Goal: Task Accomplishment & Management: Complete application form

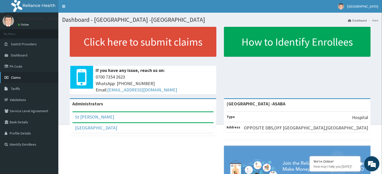
click at [31, 75] on link "Claims" at bounding box center [29, 77] width 58 height 11
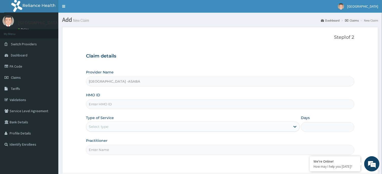
click at [197, 103] on input "HMO ID" at bounding box center [220, 104] width 268 height 10
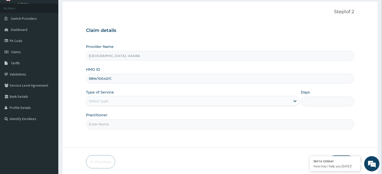
scroll to position [45, 0]
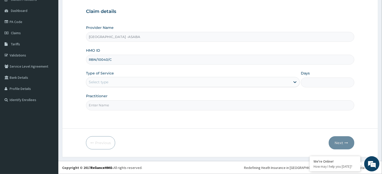
type input "RBN/10040/C"
click at [162, 84] on div "Select type" at bounding box center [188, 82] width 204 height 8
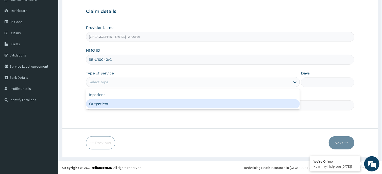
click at [137, 105] on div "Outpatient" at bounding box center [193, 103] width 214 height 9
type input "1"
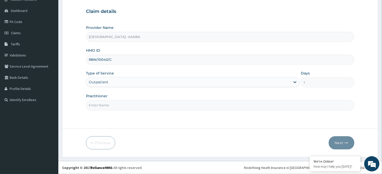
click at [149, 104] on input "Practitioner" at bounding box center [220, 105] width 268 height 10
type input "DR NJOKU"
click at [339, 141] on button "Next" at bounding box center [342, 142] width 26 height 13
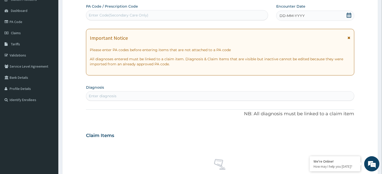
click at [322, 19] on div "DD-MM-YYYY" at bounding box center [315, 16] width 78 height 10
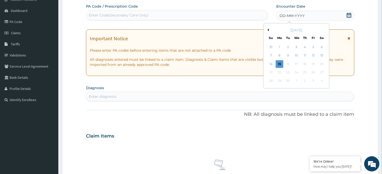
click at [268, 30] on button "Previous Month" at bounding box center [267, 30] width 3 height 3
click at [317, 73] on div "22" at bounding box center [313, 73] width 8 height 8
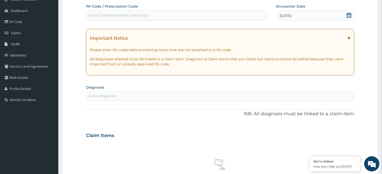
click at [246, 99] on div "Enter diagnosis" at bounding box center [219, 96] width 267 height 8
click at [245, 97] on div "Enter diagnosis" at bounding box center [219, 96] width 267 height 8
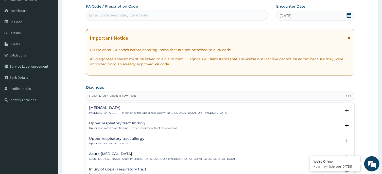
type input "UPPER RESPIRATORY TRAC"
click at [123, 111] on div "Upper respiratory infection Upper respiratory infection , URTI - Infection of t…" at bounding box center [158, 110] width 138 height 9
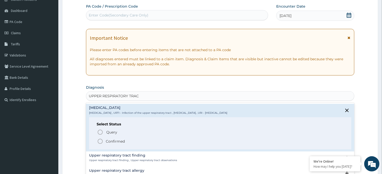
click at [99, 141] on icon "status option filled" at bounding box center [100, 141] width 6 height 6
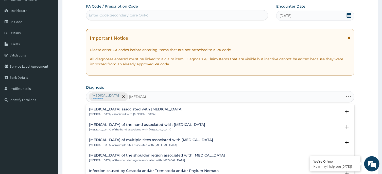
type input "HELMINTHI"
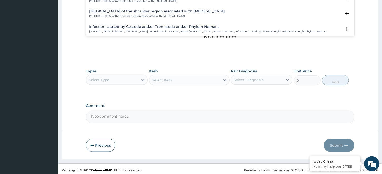
scroll to position [191, 0]
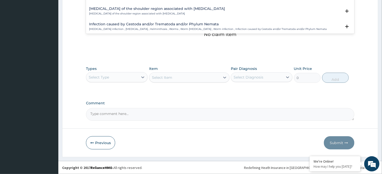
click at [293, 29] on p "Helminth infection , Helminthiasis , Helminthosis , Worms , Worm infestation , …" at bounding box center [208, 29] width 238 height 4
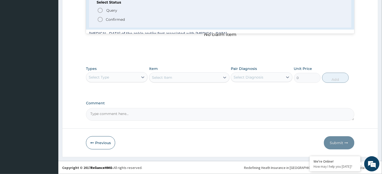
scroll to position [51, 0]
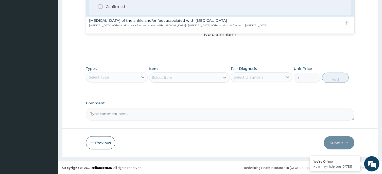
click at [100, 8] on icon "status option filled" at bounding box center [100, 7] width 6 height 6
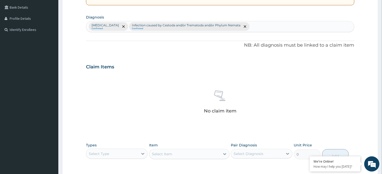
scroll to position [110, 0]
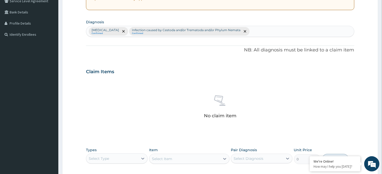
click at [301, 32] on div "Upper respiratory infection Confirmed Infection caused by Cestoda and/or Tremat…" at bounding box center [219, 31] width 267 height 11
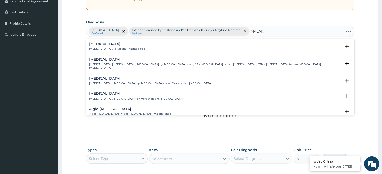
type input "MALARIA"
click at [86, 45] on div "Malaria Malaria , Paludism , Plasmodiosis Select Status Query Query covers susp…" at bounding box center [220, 47] width 268 height 15
click at [92, 45] on h4 "[MEDICAL_DATA]" at bounding box center [117, 44] width 56 height 4
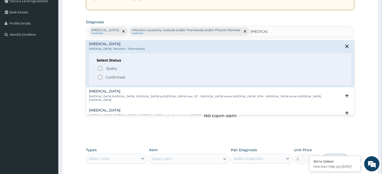
click at [92, 45] on h4 "[MEDICAL_DATA]" at bounding box center [117, 44] width 56 height 4
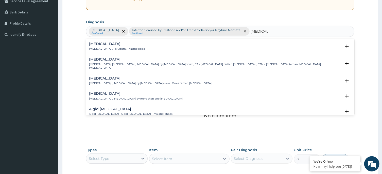
click at [92, 45] on h4 "[MEDICAL_DATA]" at bounding box center [117, 44] width 56 height 4
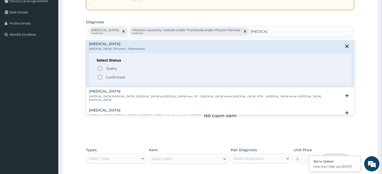
click at [100, 75] on circle "status option filled" at bounding box center [100, 77] width 5 height 5
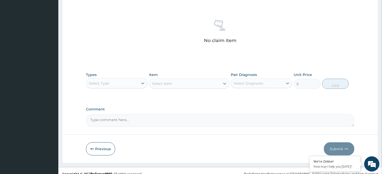
scroll to position [191, 0]
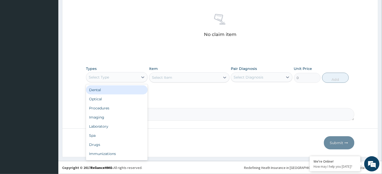
click at [105, 80] on div "Select Type" at bounding box center [112, 77] width 52 height 8
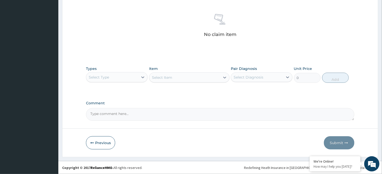
click at [105, 80] on div "Select Type" at bounding box center [112, 77] width 52 height 8
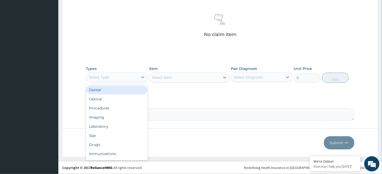
click at [105, 80] on div "Select Type" at bounding box center [112, 77] width 52 height 8
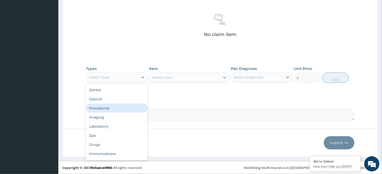
click at [111, 111] on div "Procedures" at bounding box center [117, 108] width 62 height 9
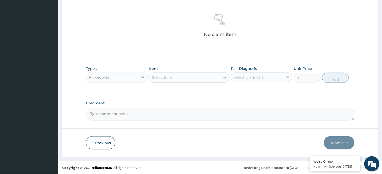
click at [199, 74] on div "Select Item" at bounding box center [184, 78] width 71 height 8
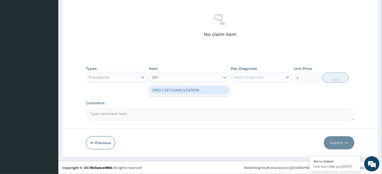
type input "OPD"
click at [203, 90] on div "OPD / GP CONSULTATION" at bounding box center [189, 90] width 80 height 9
type input "4000"
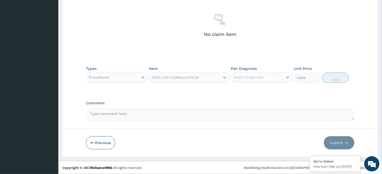
click at [246, 80] on div "Select Diagnosis" at bounding box center [257, 77] width 52 height 8
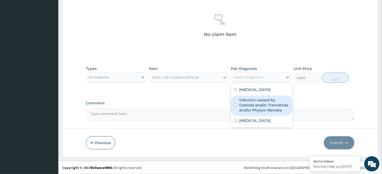
click at [243, 110] on label "Infection caused by Cestoda and/or Trematoda and/or Phylum Nemata" at bounding box center [264, 105] width 50 height 15
checkbox input "true"
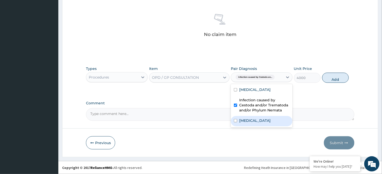
click at [245, 120] on label "[MEDICAL_DATA]" at bounding box center [254, 120] width 31 height 5
checkbox input "true"
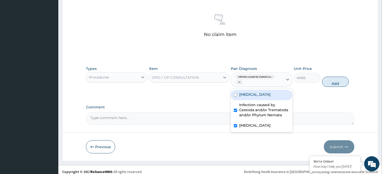
click at [255, 91] on div "Upper respiratory infection" at bounding box center [262, 95] width 62 height 10
checkbox input "true"
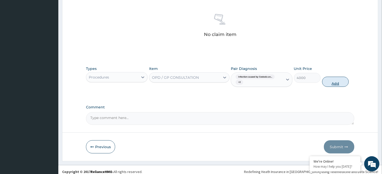
click at [339, 81] on button "Add" at bounding box center [335, 82] width 27 height 10
type input "0"
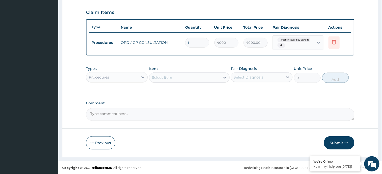
scroll to position [169, 0]
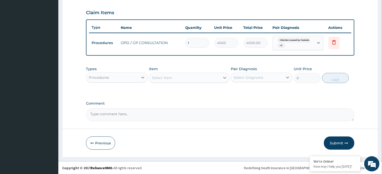
click at [133, 75] on div "Procedures" at bounding box center [112, 78] width 52 height 8
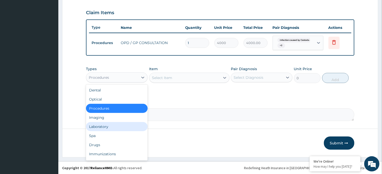
click at [118, 129] on div "Laboratory" at bounding box center [117, 126] width 62 height 9
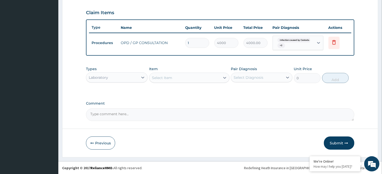
click at [202, 79] on div "Select Item" at bounding box center [184, 78] width 71 height 8
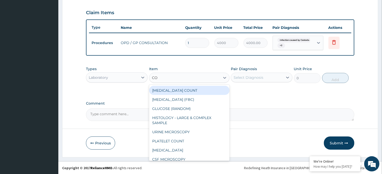
type input "C"
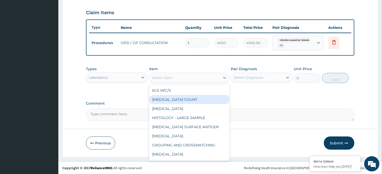
click at [135, 78] on div "Laboratory" at bounding box center [112, 78] width 52 height 8
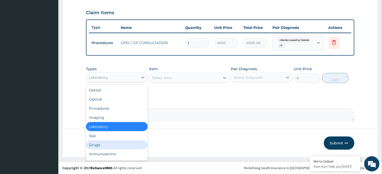
click at [105, 144] on div "Drugs" at bounding box center [117, 144] width 62 height 9
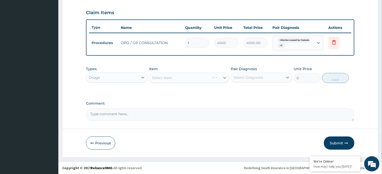
click at [203, 75] on div "Select Item" at bounding box center [189, 78] width 80 height 10
click at [203, 78] on div "Select Item" at bounding box center [189, 78] width 80 height 10
click at [203, 78] on div "Select Item" at bounding box center [184, 78] width 71 height 8
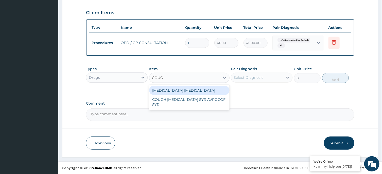
type input "COUGH"
click at [192, 90] on div "[MEDICAL_DATA] [MEDICAL_DATA]" at bounding box center [189, 90] width 80 height 9
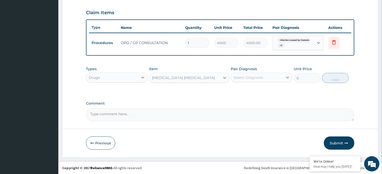
type input "4800"
click at [265, 77] on div "Select Diagnosis" at bounding box center [257, 78] width 52 height 8
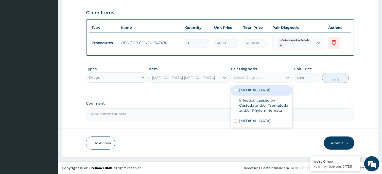
click at [255, 89] on label "Upper respiratory infection" at bounding box center [254, 89] width 31 height 5
checkbox input "true"
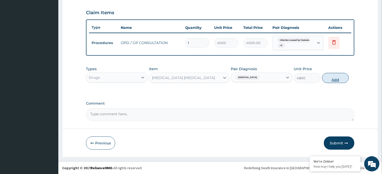
click at [333, 78] on button "Add" at bounding box center [335, 78] width 27 height 10
type input "0"
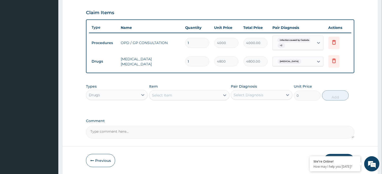
click at [184, 95] on div "Select Item" at bounding box center [184, 95] width 71 height 8
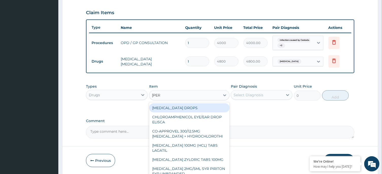
type input "LORAT"
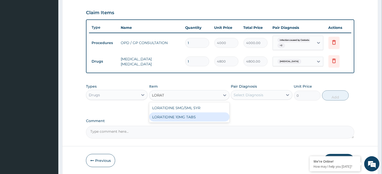
click at [188, 115] on div "LORATIDINE 10MG TABS" at bounding box center [189, 117] width 80 height 9
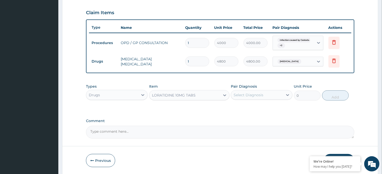
type input "80"
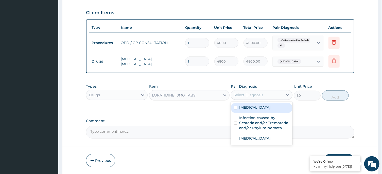
click at [273, 94] on div "Select Diagnosis" at bounding box center [257, 95] width 52 height 8
click at [254, 108] on label "Upper respiratory infection" at bounding box center [254, 107] width 31 height 5
checkbox input "true"
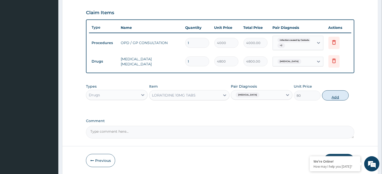
click at [328, 94] on button "Add" at bounding box center [335, 95] width 27 height 10
type input "0"
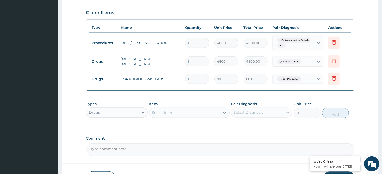
click at [195, 80] on input "1" at bounding box center [197, 79] width 24 height 10
type input "10"
type input "800.00"
type input "10"
click at [202, 109] on div "Select Item" at bounding box center [184, 113] width 71 height 8
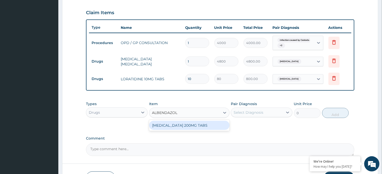
type input "ALBENDAZOLE"
click at [201, 124] on div "[MEDICAL_DATA] 200MG TABS" at bounding box center [189, 125] width 80 height 9
type input "300"
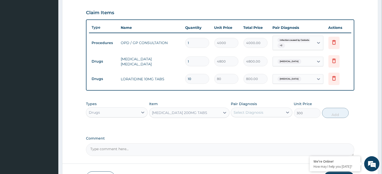
click at [258, 115] on div "Select Diagnosis" at bounding box center [257, 112] width 52 height 8
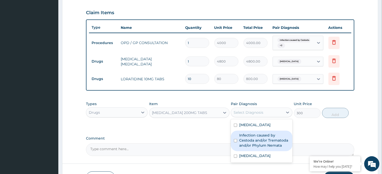
click at [240, 137] on label "Infection caused by Cestoda and/or Trematoda and/or Phylum Nemata" at bounding box center [264, 140] width 50 height 15
checkbox input "true"
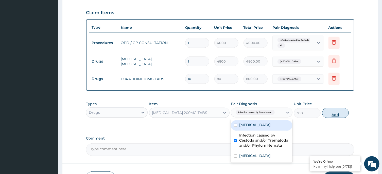
click at [326, 114] on button "Add" at bounding box center [335, 113] width 27 height 10
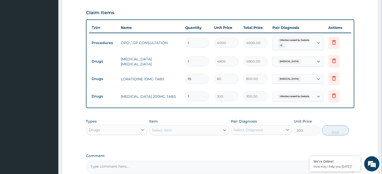
type input "0"
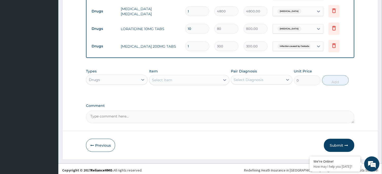
scroll to position [222, 0]
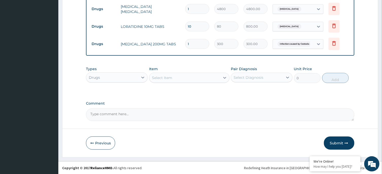
click at [186, 77] on div "Select Item" at bounding box center [184, 78] width 71 height 8
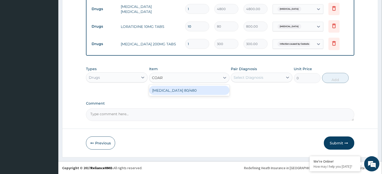
type input "COARTE"
click at [184, 93] on div "[MEDICAL_DATA] 80/480" at bounding box center [189, 90] width 80 height 9
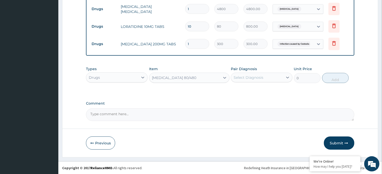
type input "4500"
click at [247, 80] on div "Select Diagnosis" at bounding box center [257, 78] width 52 height 8
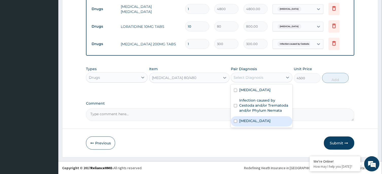
click at [248, 118] on label "[MEDICAL_DATA]" at bounding box center [254, 120] width 31 height 5
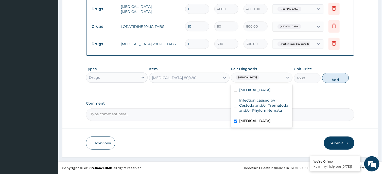
checkbox input "true"
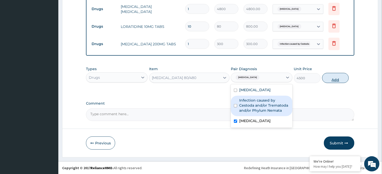
click at [326, 75] on button "Add" at bounding box center [335, 78] width 27 height 10
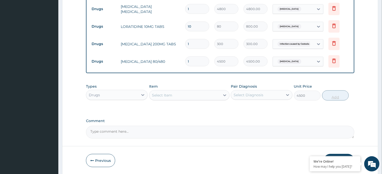
type input "0"
click at [197, 94] on div "Select Item" at bounding box center [184, 95] width 71 height 8
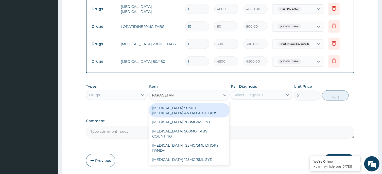
type input "PARACETAMO"
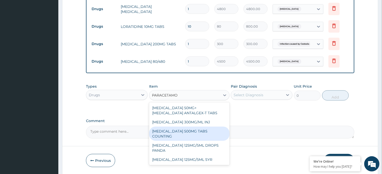
click at [202, 131] on div "[MEDICAL_DATA] 500MG TABS COUNTING" at bounding box center [189, 134] width 80 height 14
type input "10"
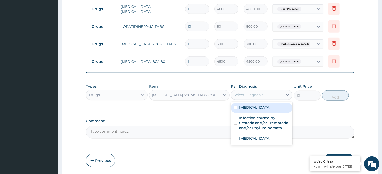
click at [259, 96] on div "Select Diagnosis" at bounding box center [248, 95] width 30 height 5
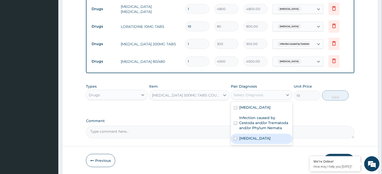
click at [255, 135] on div "[MEDICAL_DATA]" at bounding box center [262, 139] width 62 height 10
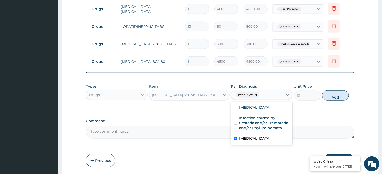
checkbox input "true"
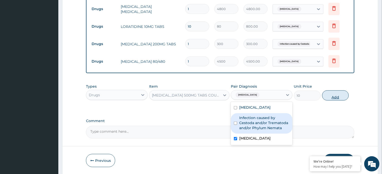
click at [334, 99] on button "Add" at bounding box center [335, 95] width 27 height 10
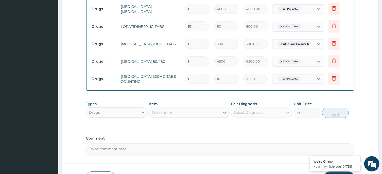
type input "0"
click at [200, 76] on input "1" at bounding box center [197, 79] width 24 height 10
type input "0.00"
type input "3"
type input "30.00"
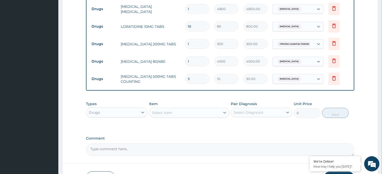
type input "30"
type input "300.00"
type input "30"
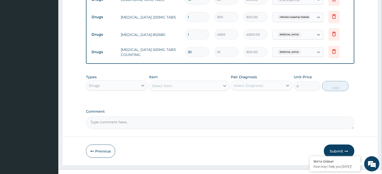
scroll to position [256, 0]
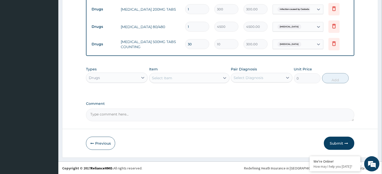
click at [192, 8] on input "1" at bounding box center [197, 9] width 24 height 10
type input "0.00"
type input "2"
type input "600.00"
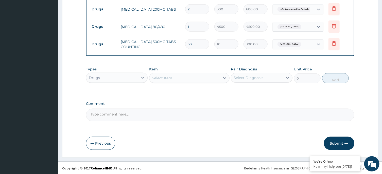
type input "2"
click at [340, 145] on button "Submit" at bounding box center [339, 143] width 30 height 13
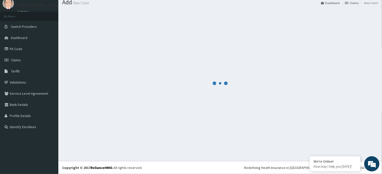
scroll to position [17, 0]
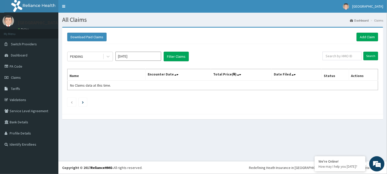
click at [146, 57] on input "Sep 2025" at bounding box center [138, 56] width 46 height 9
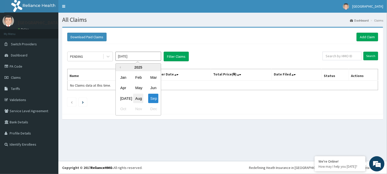
click at [138, 98] on div "Aug" at bounding box center [138, 98] width 10 height 9
type input "[DATE]"
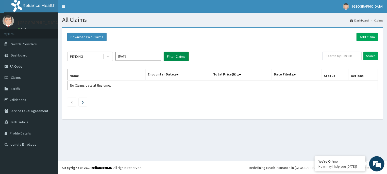
click at [174, 55] on button "Filter Claims" at bounding box center [176, 57] width 25 height 10
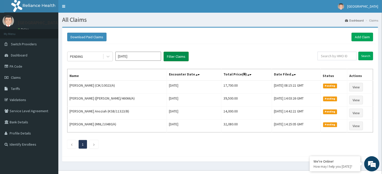
click at [174, 55] on button "Filter Claims" at bounding box center [176, 57] width 25 height 10
click at [106, 57] on icon at bounding box center [107, 56] width 5 height 5
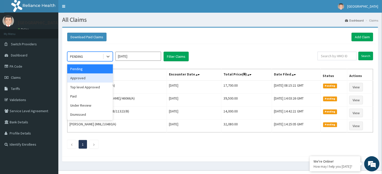
click at [85, 80] on div "Approved" at bounding box center [90, 78] width 46 height 9
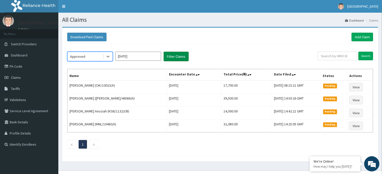
click at [173, 55] on button "Filter Claims" at bounding box center [176, 57] width 25 height 10
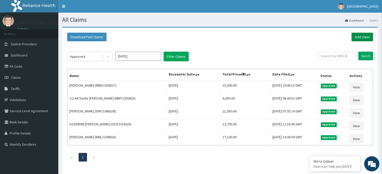
click at [359, 37] on link "Add Claim" at bounding box center [362, 37] width 22 height 9
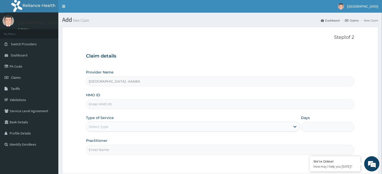
type input "[GEOGRAPHIC_DATA] -ASABA"
click at [135, 111] on div "Provider Name [GEOGRAPHIC_DATA] -ASABA HMO ID Type of Service Select type Days …" at bounding box center [220, 112] width 268 height 85
click at [134, 106] on input "HMO ID" at bounding box center [220, 104] width 268 height 10
click at [133, 104] on input "HMO ID" at bounding box center [220, 104] width 268 height 10
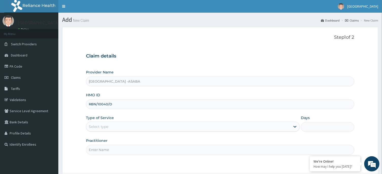
type input "RBN/10040/D"
click at [158, 128] on div "Select type" at bounding box center [188, 127] width 204 height 8
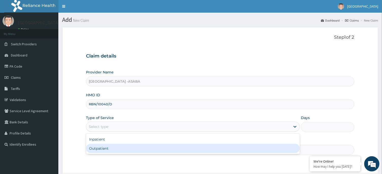
click at [154, 147] on div "Outpatient" at bounding box center [193, 148] width 214 height 9
type input "1"
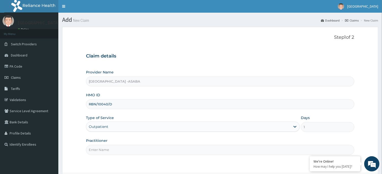
click at [197, 155] on input "Practitioner" at bounding box center [220, 150] width 268 height 10
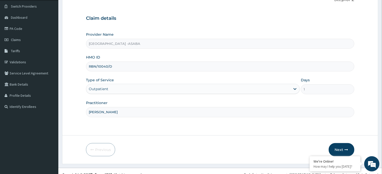
scroll to position [45, 0]
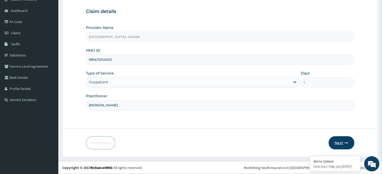
type input "DR BRUNO"
click at [345, 140] on button "Next" at bounding box center [342, 142] width 26 height 13
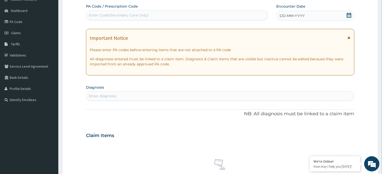
click at [214, 15] on div "Enter Code(Secondary Care Only)" at bounding box center [177, 15] width 182 height 8
click at [303, 13] on div "DD-MM-YYYY" at bounding box center [315, 16] width 78 height 10
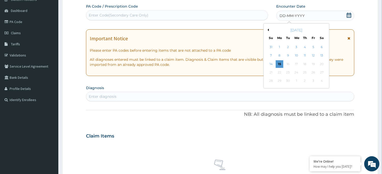
click at [270, 31] on div "September 2025" at bounding box center [296, 30] width 61 height 5
click at [268, 31] on button "Previous Month" at bounding box center [267, 30] width 3 height 3
click at [312, 73] on div "22" at bounding box center [313, 73] width 8 height 8
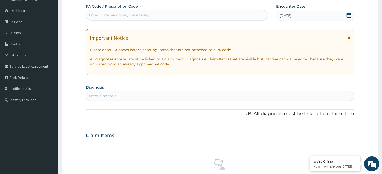
click at [258, 95] on div "Enter diagnosis" at bounding box center [219, 96] width 267 height 8
type input "HELMINTHIASIS"
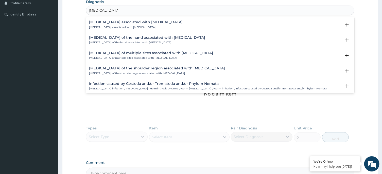
scroll to position [133, 0]
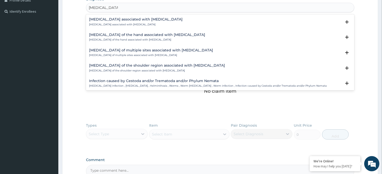
click at [209, 81] on h4 "Infection caused by Cestoda and/or Trematoda and/or Phylum Nemata" at bounding box center [208, 81] width 238 height 4
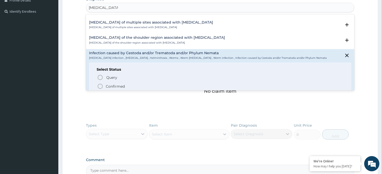
scroll to position [38, 0]
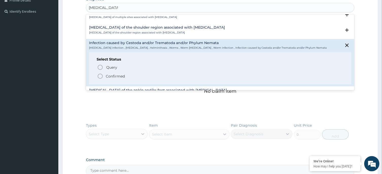
click at [104, 75] on span "Confirmed" at bounding box center [220, 76] width 246 height 6
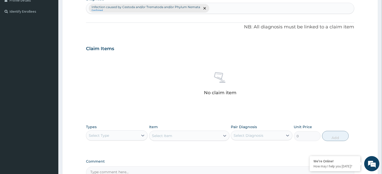
click at [241, 5] on div "Infection caused by Cestoda and/or Trematoda and/or Phylum Nemata Confirmed" at bounding box center [219, 8] width 267 height 11
type input "MALA"
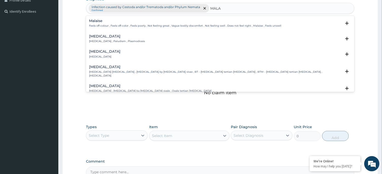
click at [95, 38] on h4 "Malaria" at bounding box center [117, 36] width 56 height 4
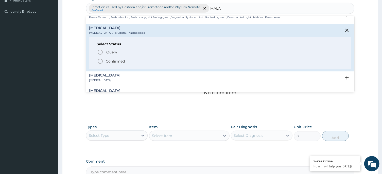
scroll to position [30, 0]
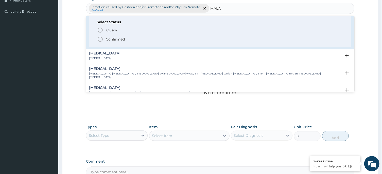
click at [97, 38] on div "Query Query covers suspected (?), Keep in view (kiv), Ruled out (r/o) Confirmed" at bounding box center [220, 34] width 247 height 15
click at [101, 38] on icon "status option filled" at bounding box center [100, 39] width 6 height 6
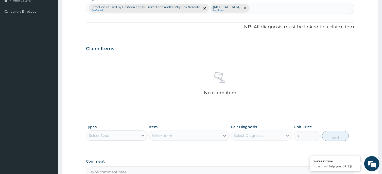
click at [130, 139] on div "Select Type" at bounding box center [117, 136] width 62 height 10
click at [128, 164] on div "Procedures" at bounding box center [117, 166] width 62 height 9
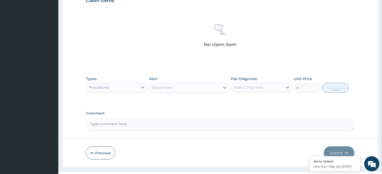
scroll to position [179, 0]
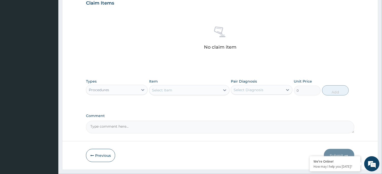
click at [191, 89] on div "Select Item" at bounding box center [184, 90] width 71 height 8
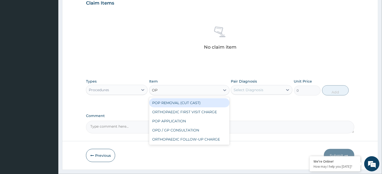
type input "OPD"
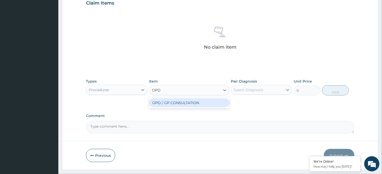
click at [195, 102] on div "OPD / GP CONSULTATION" at bounding box center [189, 102] width 80 height 9
type input "4000"
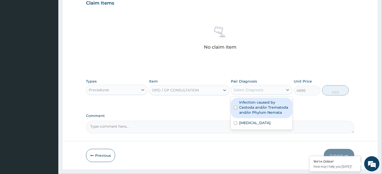
click at [262, 89] on div "Select Diagnosis" at bounding box center [248, 89] width 30 height 5
click at [246, 111] on label "Infection caused by Cestoda and/or Trematoda and/or Phylum Nemata" at bounding box center [264, 107] width 50 height 15
checkbox input "true"
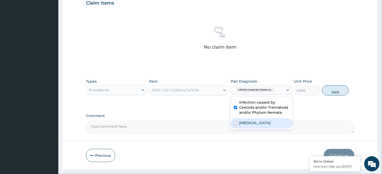
click at [249, 125] on label "Malaria" at bounding box center [254, 122] width 31 height 5
checkbox input "true"
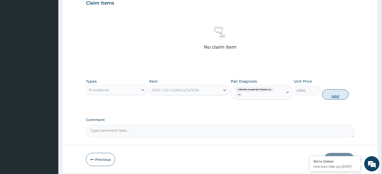
click at [337, 94] on button "Add" at bounding box center [335, 94] width 27 height 10
type input "0"
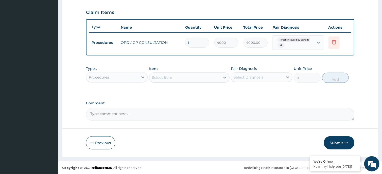
scroll to position [169, 0]
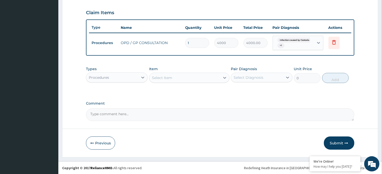
click at [135, 77] on div "Procedures" at bounding box center [112, 78] width 52 height 8
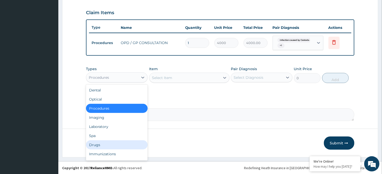
click at [100, 146] on div "Drugs" at bounding box center [117, 144] width 62 height 9
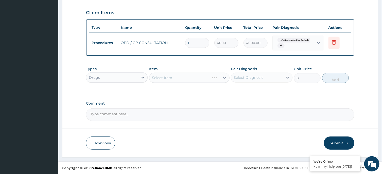
click at [176, 77] on div "Select Item" at bounding box center [189, 78] width 80 height 10
click at [177, 77] on div "Select Item" at bounding box center [189, 78] width 80 height 10
click at [177, 77] on div "Select Item" at bounding box center [184, 78] width 71 height 8
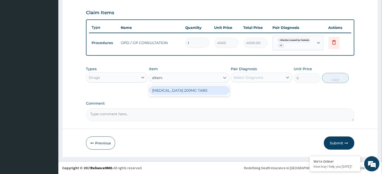
type input "albenda"
click at [180, 87] on div "ALBENDAZOLE 200MG TABS" at bounding box center [189, 90] width 80 height 9
type input "300"
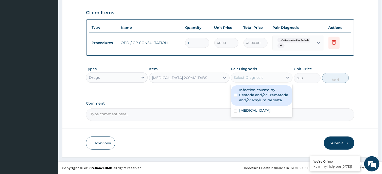
click at [256, 74] on div "Select Diagnosis" at bounding box center [257, 78] width 52 height 8
click at [252, 96] on label "Infection caused by Cestoda and/or Trematoda and/or Phylum Nemata" at bounding box center [264, 94] width 50 height 15
checkbox input "true"
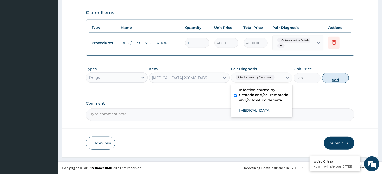
click at [347, 76] on button "Add" at bounding box center [335, 78] width 27 height 10
type input "0"
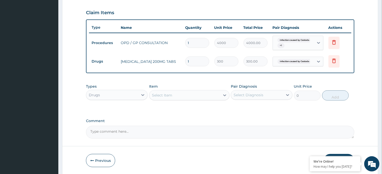
click at [189, 94] on div "Select Item" at bounding box center [184, 95] width 71 height 8
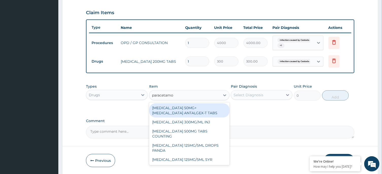
type input "paracetamol"
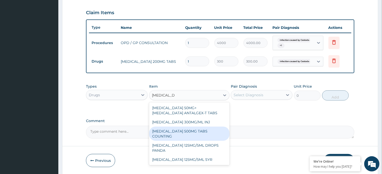
click at [198, 132] on div "PARACETAMOL 500MG TABS COUNTING" at bounding box center [189, 134] width 80 height 14
type input "10"
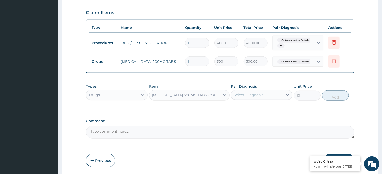
click at [247, 99] on div "Pair Diagnosis Select Diagnosis" at bounding box center [262, 92] width 62 height 17
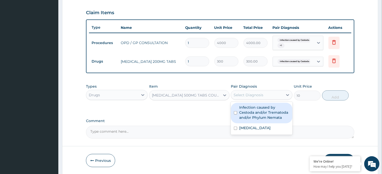
click at [252, 97] on div "Select Diagnosis" at bounding box center [257, 95] width 52 height 8
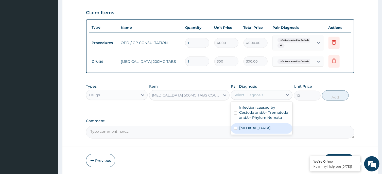
click at [253, 128] on div "Malaria" at bounding box center [262, 128] width 62 height 10
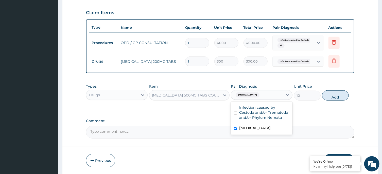
checkbox input "true"
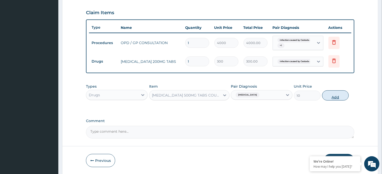
click at [344, 92] on button "Add" at bounding box center [335, 95] width 27 height 10
type input "0"
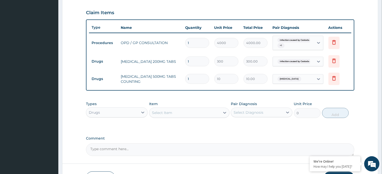
click at [197, 76] on input "1" at bounding box center [197, 79] width 24 height 10
type input "0.00"
type input "2"
type input "20.00"
type input "20"
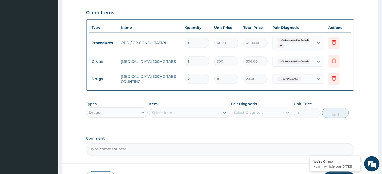
type input "200.00"
type input "20"
click at [197, 91] on div "PA Code / Prescription Code Enter Code(Secondary Care Only) Encounter Date 22-0…" at bounding box center [220, 17] width 268 height 277
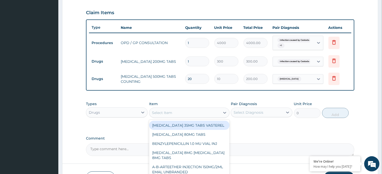
click at [187, 112] on div "Select Item" at bounding box center [184, 113] width 71 height 8
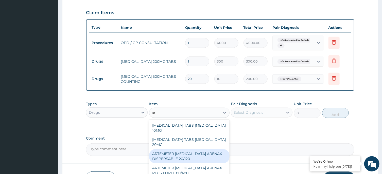
type input "a"
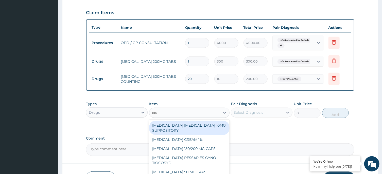
type input "coar"
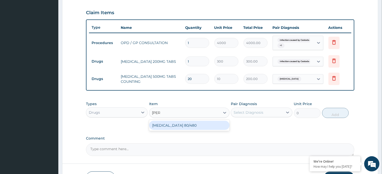
click at [187, 126] on div "COARTEM 80/480" at bounding box center [189, 125] width 80 height 9
type input "4500"
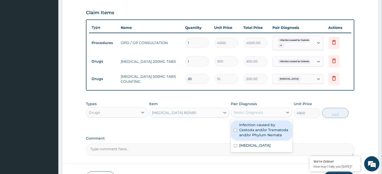
click at [236, 116] on div "Select Diagnosis" at bounding box center [257, 112] width 52 height 8
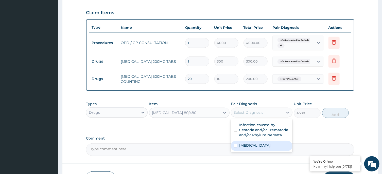
click at [246, 141] on div "Malaria" at bounding box center [262, 146] width 62 height 10
checkbox input "true"
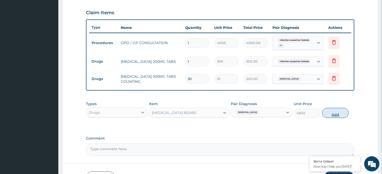
click at [337, 111] on button "Add" at bounding box center [335, 113] width 27 height 10
type input "0"
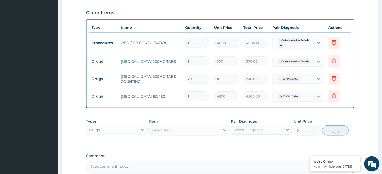
click at [196, 56] on td "1" at bounding box center [197, 61] width 29 height 15
click at [192, 66] on input "1" at bounding box center [197, 62] width 24 height 10
type input "0.00"
type input "2"
type input "600.00"
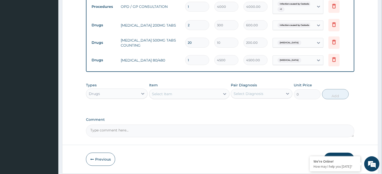
scroll to position [222, 0]
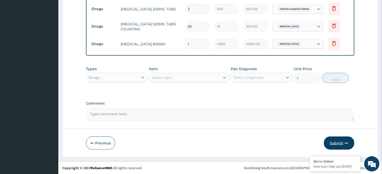
type input "2"
click at [334, 142] on button "Submit" at bounding box center [339, 143] width 30 height 13
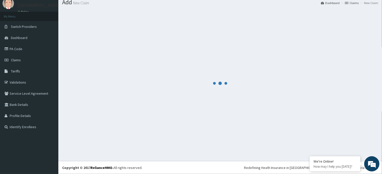
scroll to position [17, 0]
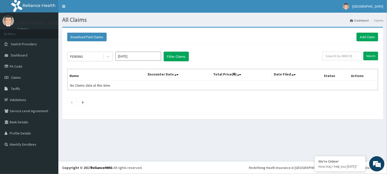
click at [147, 54] on input "[DATE]" at bounding box center [138, 56] width 46 height 9
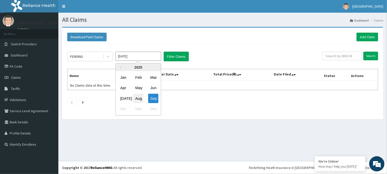
click at [138, 99] on div "Aug" at bounding box center [138, 98] width 10 height 9
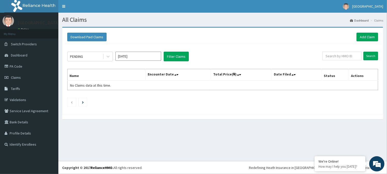
type input "[DATE]"
click at [175, 55] on button "Filter Claims" at bounding box center [176, 57] width 25 height 10
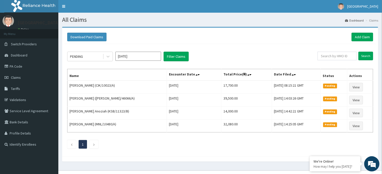
click at [113, 58] on div "PENDING [DATE] Filter Claims" at bounding box center [192, 57] width 250 height 10
click at [109, 55] on icon at bounding box center [107, 56] width 5 height 5
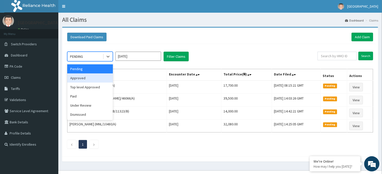
click at [79, 81] on div "Approved" at bounding box center [90, 78] width 46 height 9
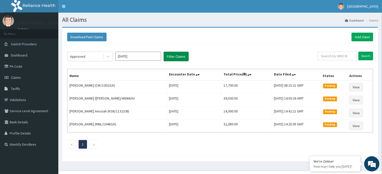
click at [183, 56] on button "Filter Claims" at bounding box center [176, 57] width 25 height 10
